Goal: Task Accomplishment & Management: Use online tool/utility

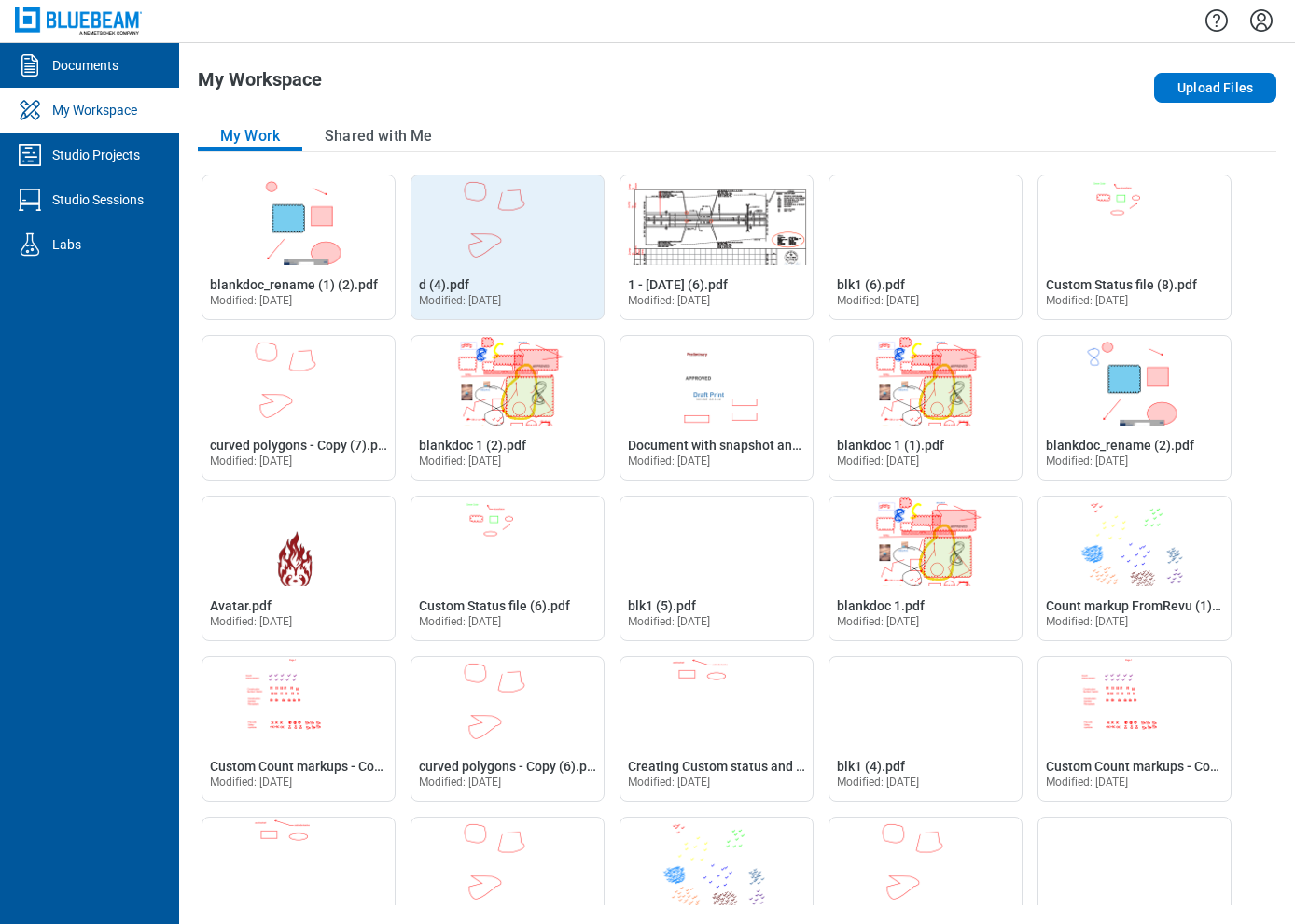
click at [516, 237] on img "Open d (4).pdf in Editor" at bounding box center [507, 220] width 192 height 90
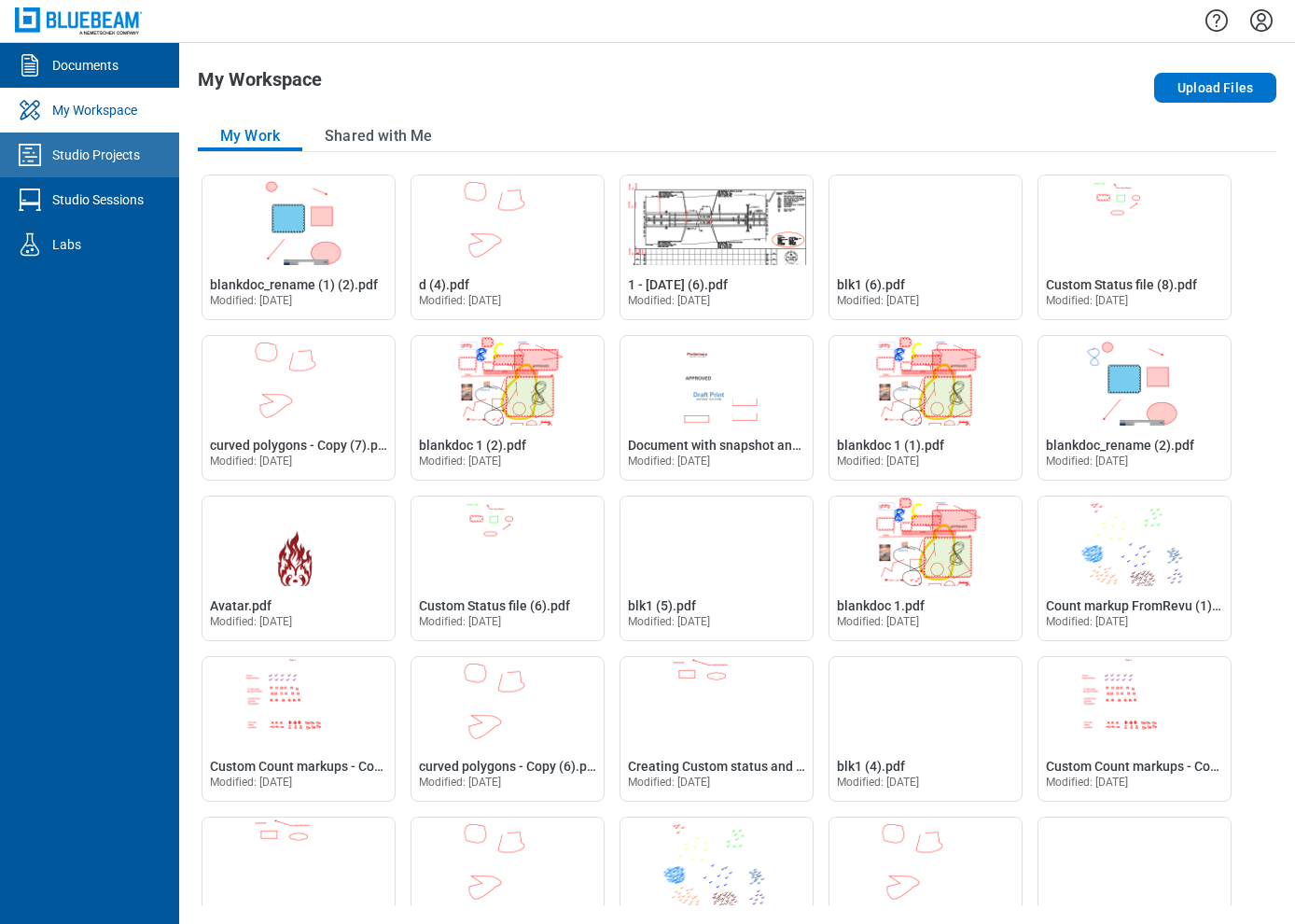
click at [89, 163] on link "Studio Projects" at bounding box center [89, 155] width 179 height 45
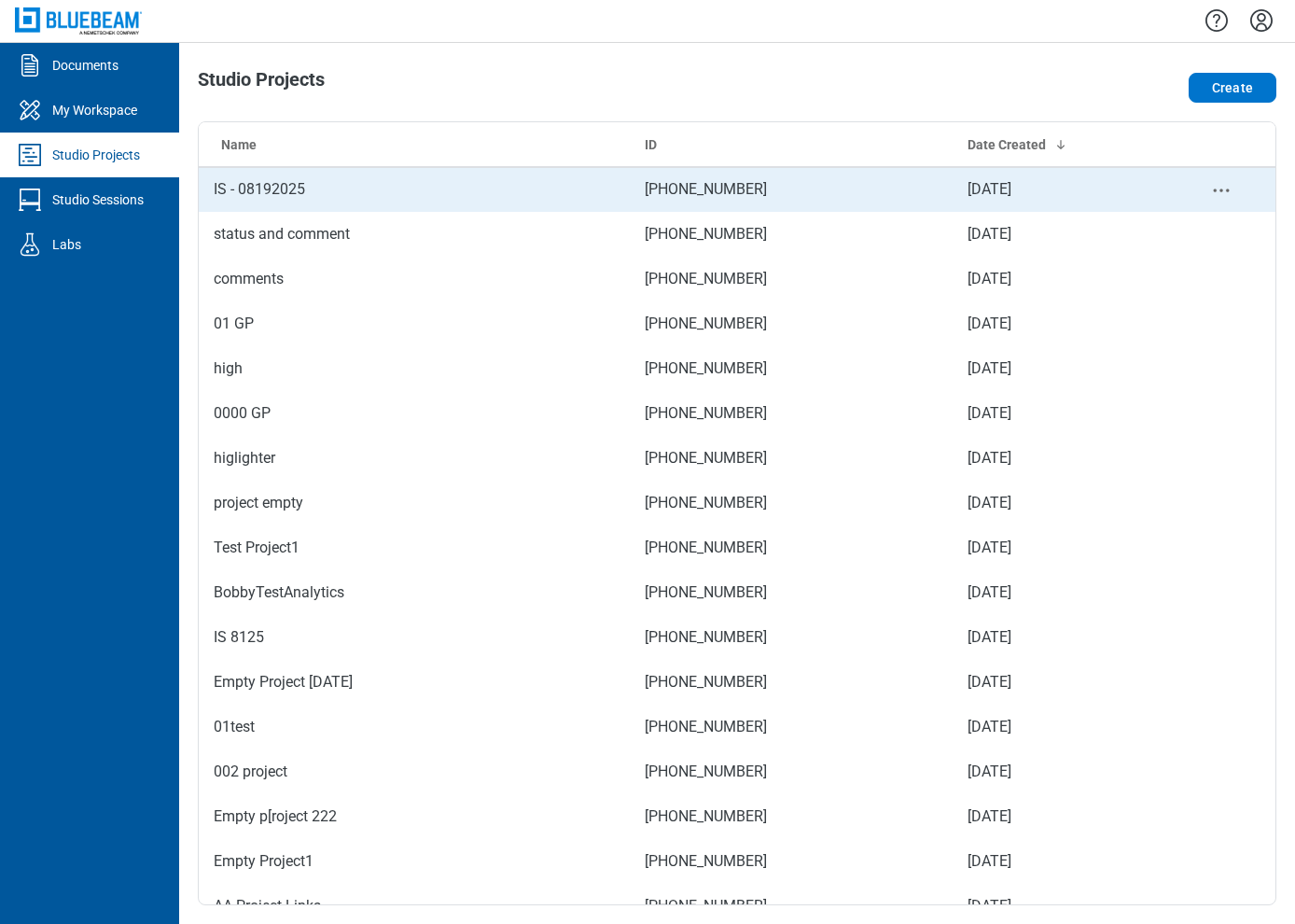
click at [287, 200] on td "IS - 08192025" at bounding box center [414, 189] width 431 height 45
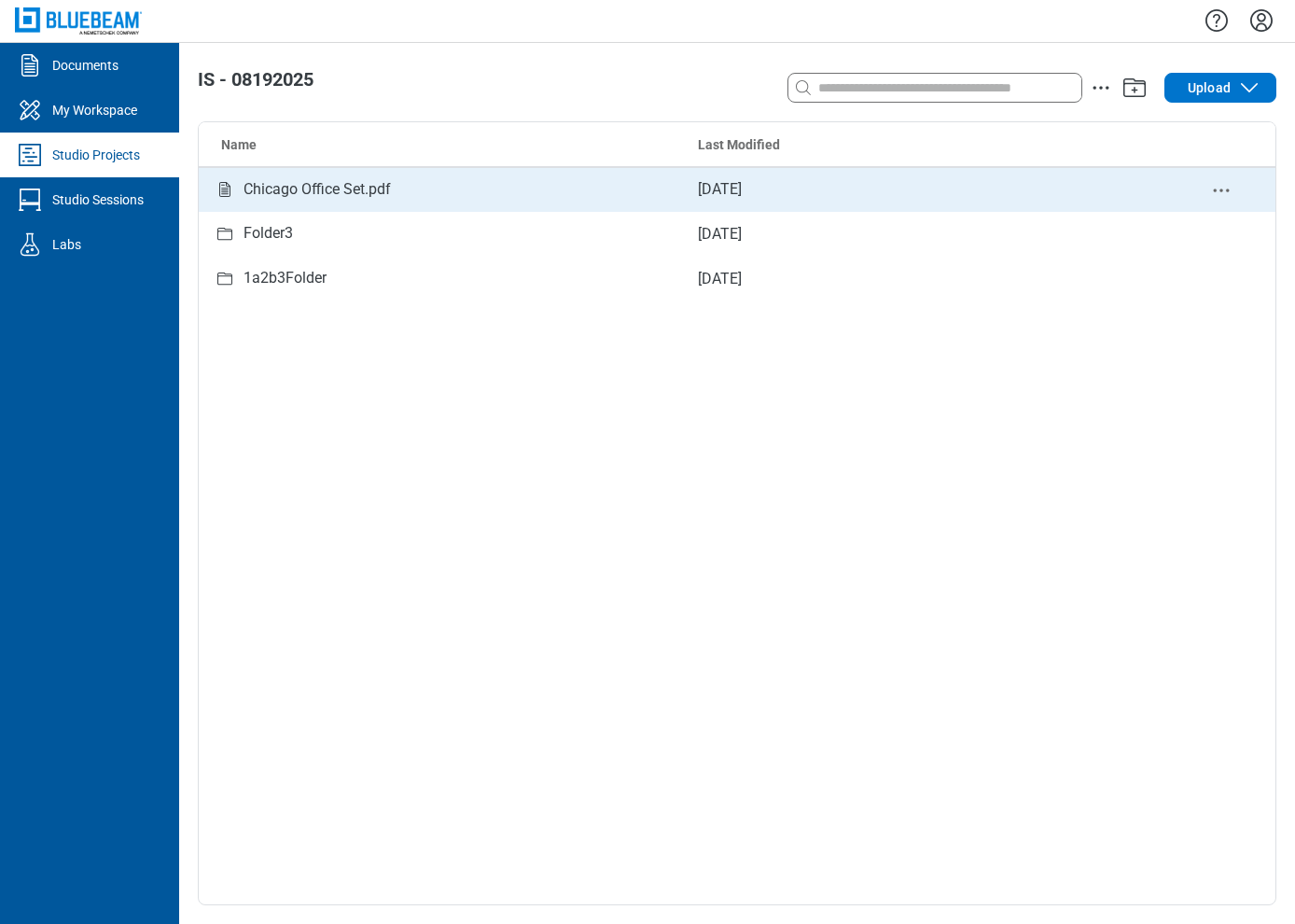
click at [351, 198] on div "Chicago Office Set.pdf" at bounding box center [317, 189] width 147 height 23
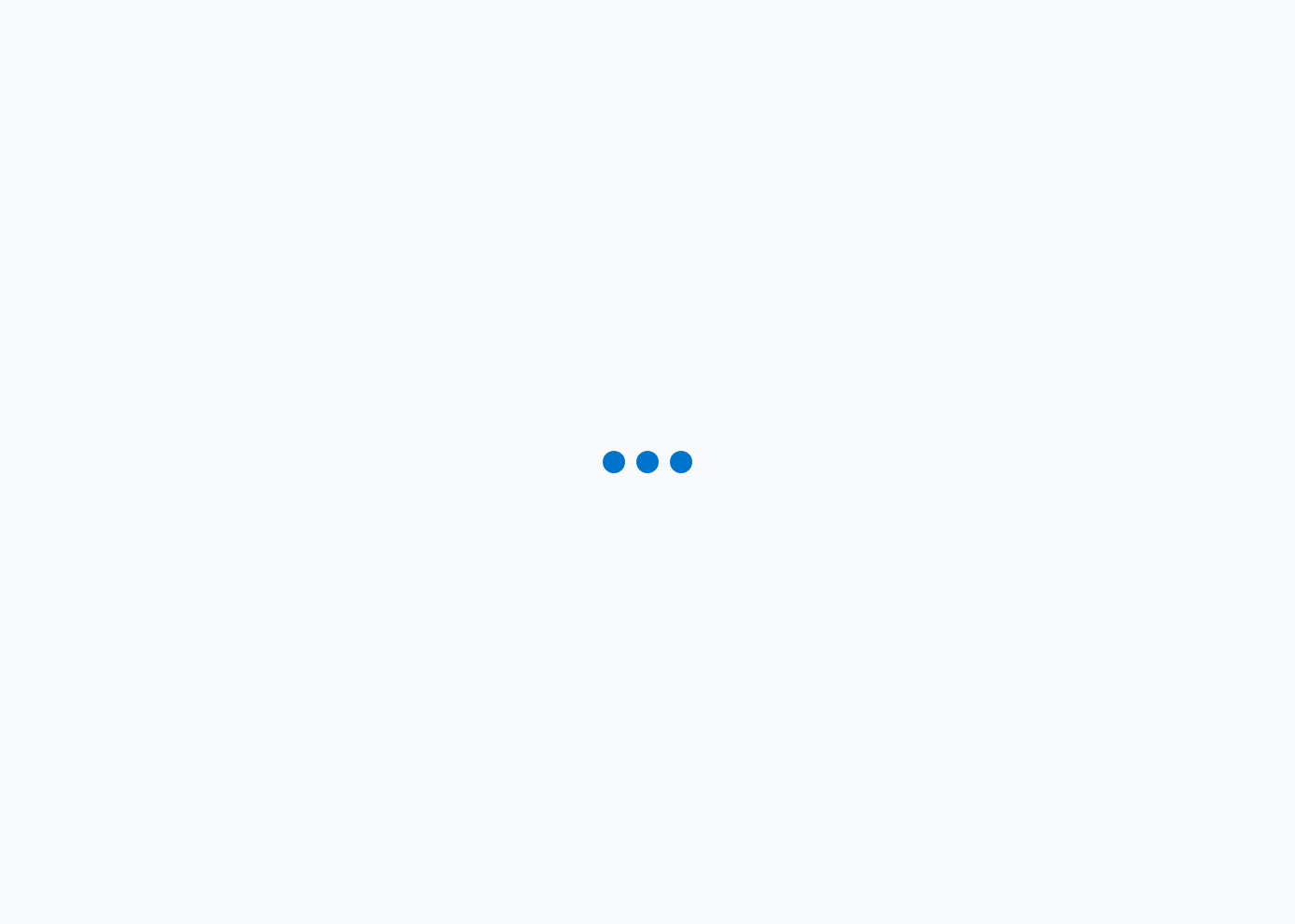
click at [1021, 427] on div at bounding box center [648, 462] width 1295 height 924
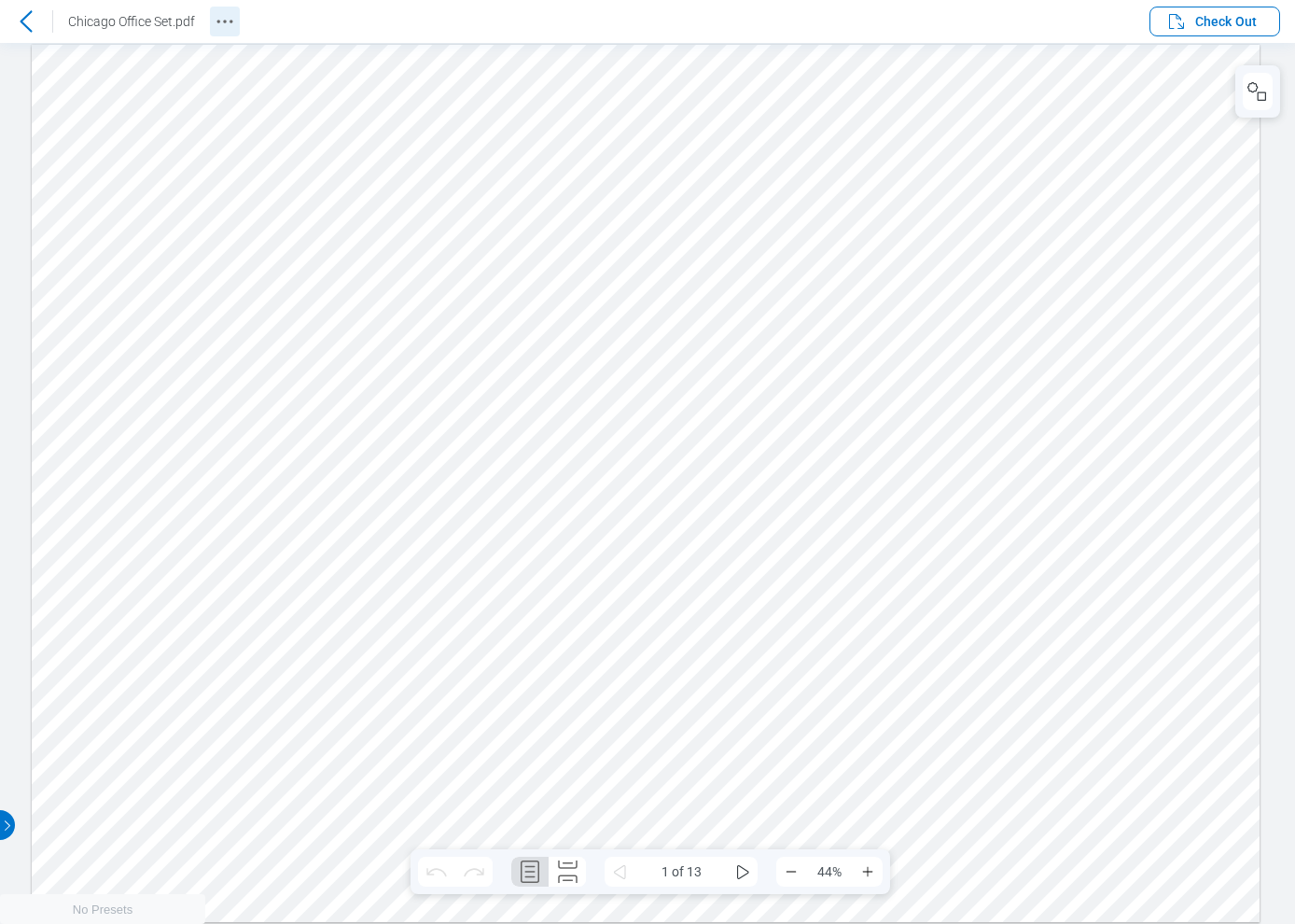
click at [224, 14] on icon "Revision History" at bounding box center [225, 22] width 22 height 22
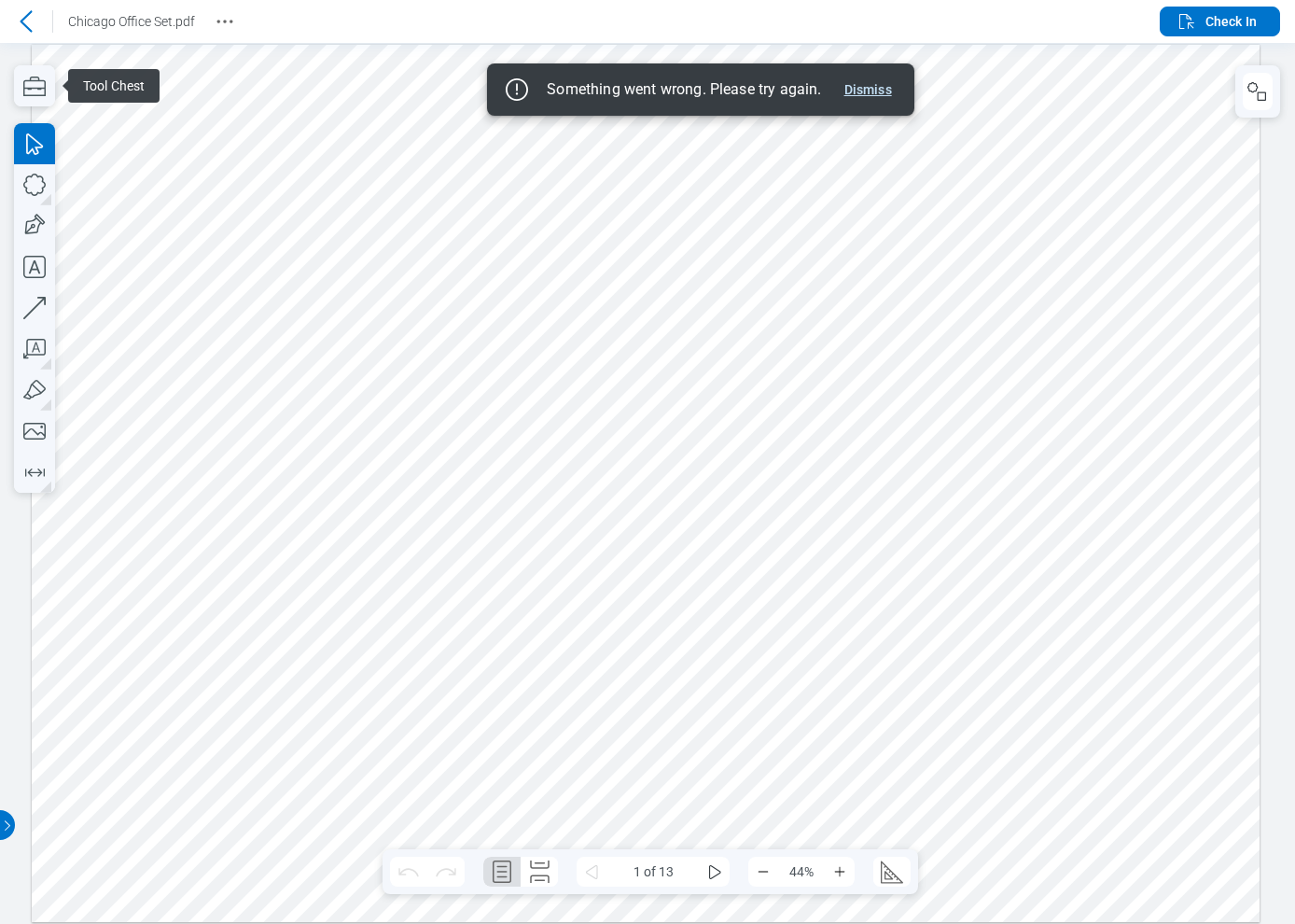
click at [871, 93] on button "Dismiss" at bounding box center [868, 90] width 63 height 22
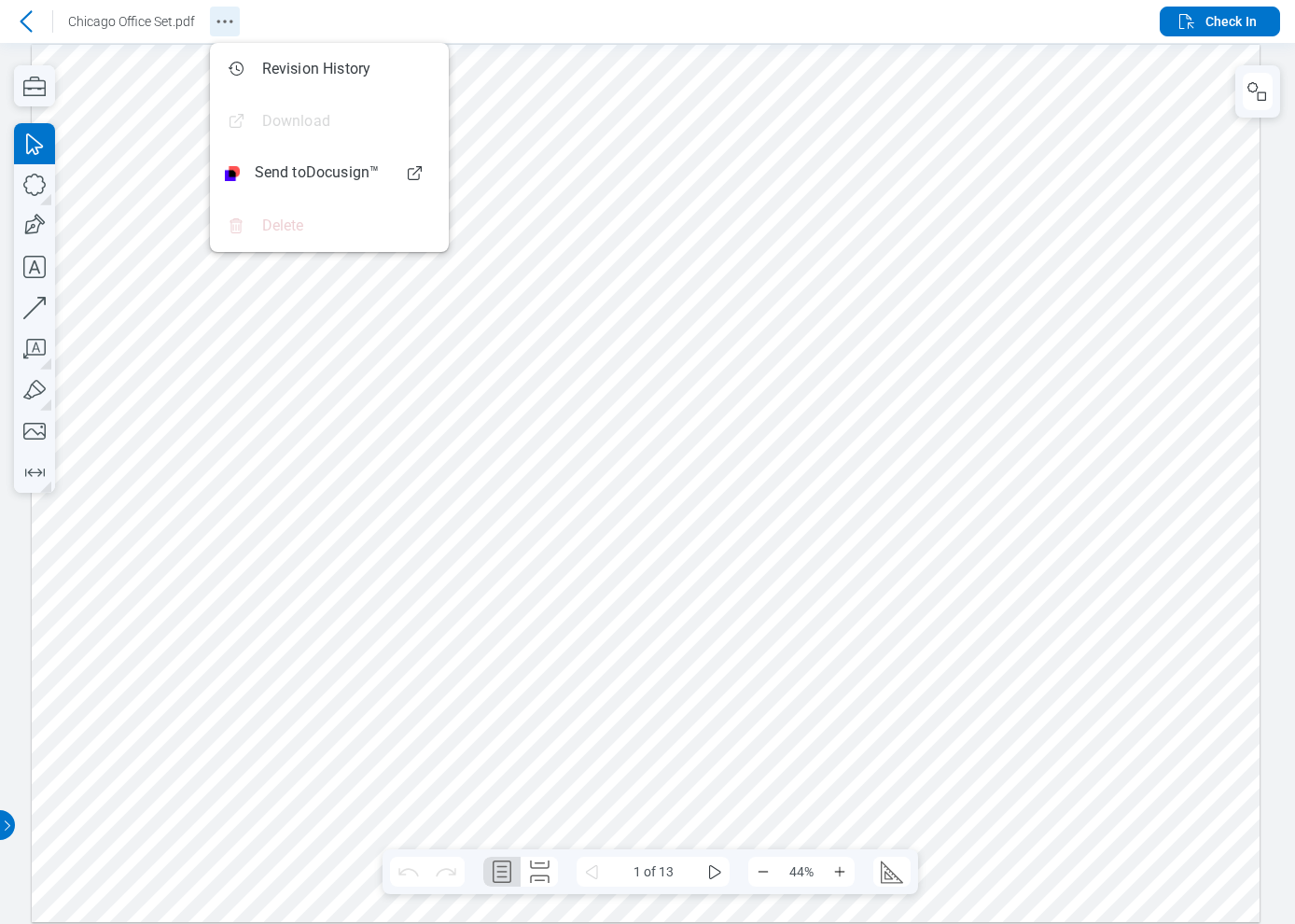
click at [222, 27] on icon "Revision History" at bounding box center [225, 22] width 22 height 22
